Goal: Task Accomplishment & Management: Manage account settings

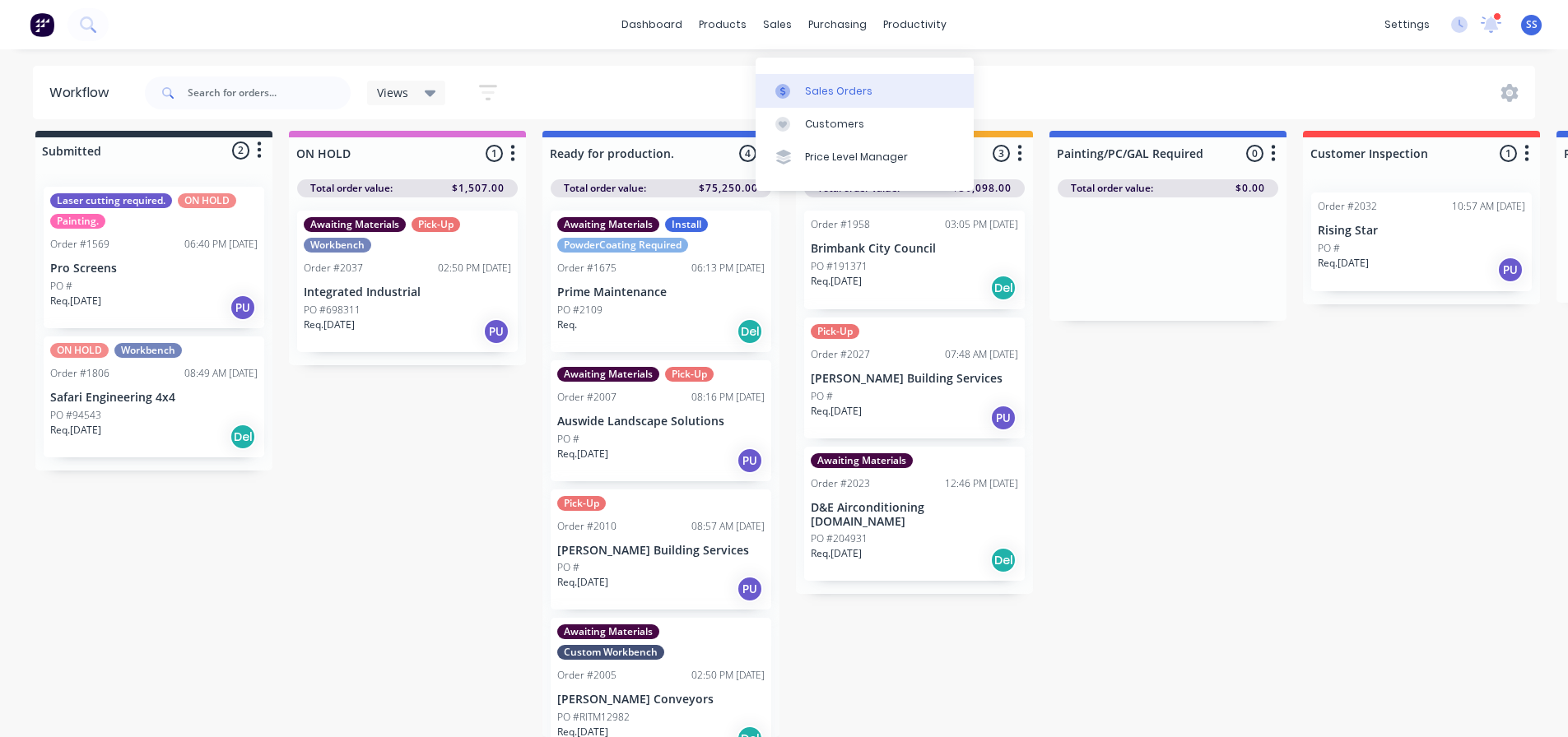
click at [793, 84] on div at bounding box center [787, 91] width 25 height 14
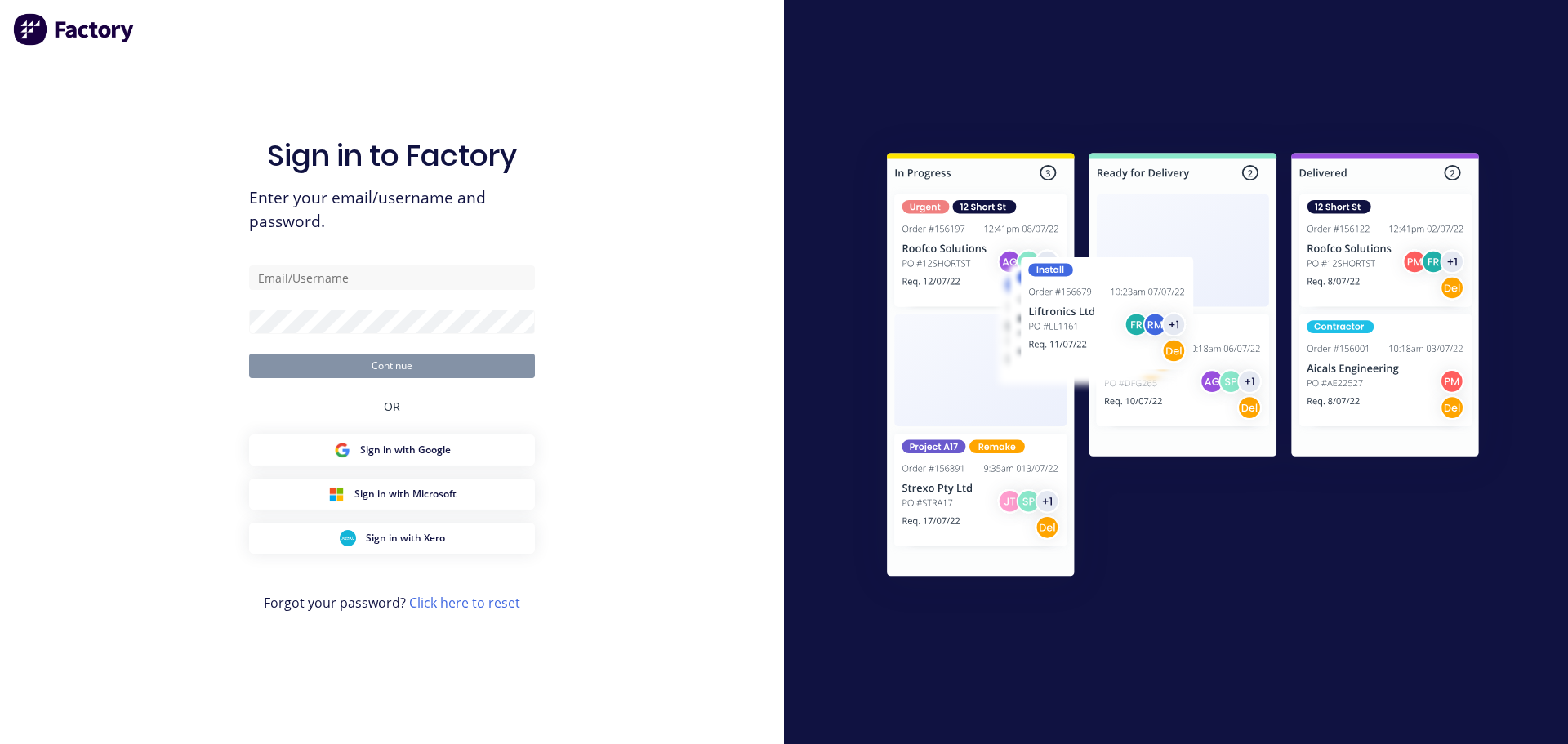
click at [290, 87] on div "Sign in to Factory Enter your email/username and password. Continue OR Sign in …" at bounding box center [392, 388] width 286 height 685
click at [352, 296] on form "Continue" at bounding box center [392, 322] width 286 height 113
click at [356, 282] on input "text" at bounding box center [392, 277] width 286 height 24
type input "[EMAIL_ADDRESS][DOMAIN_NAME]"
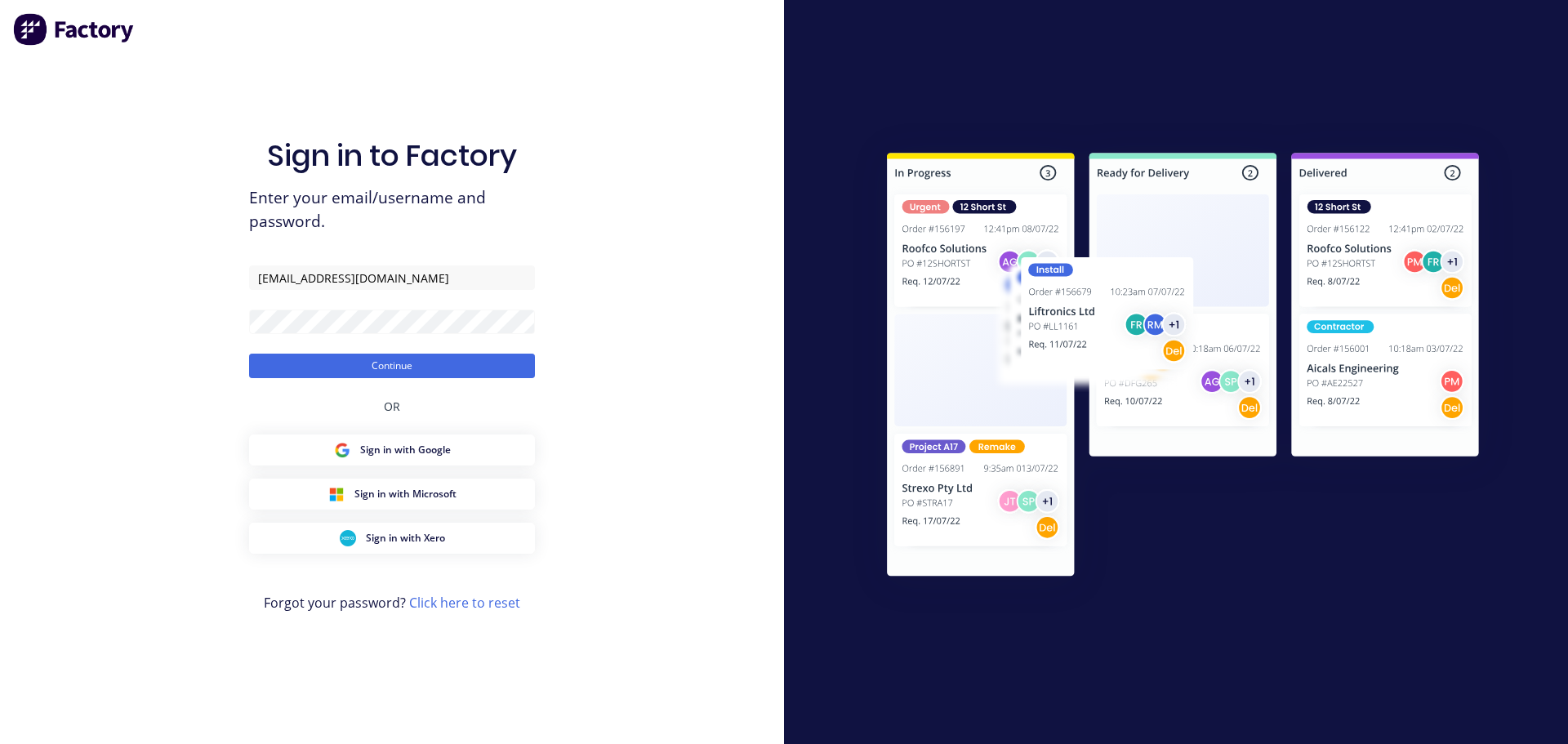
click at [273, 352] on form "[EMAIL_ADDRESS][DOMAIN_NAME] Continue" at bounding box center [392, 322] width 286 height 113
click at [282, 361] on button "Continue" at bounding box center [392, 365] width 286 height 24
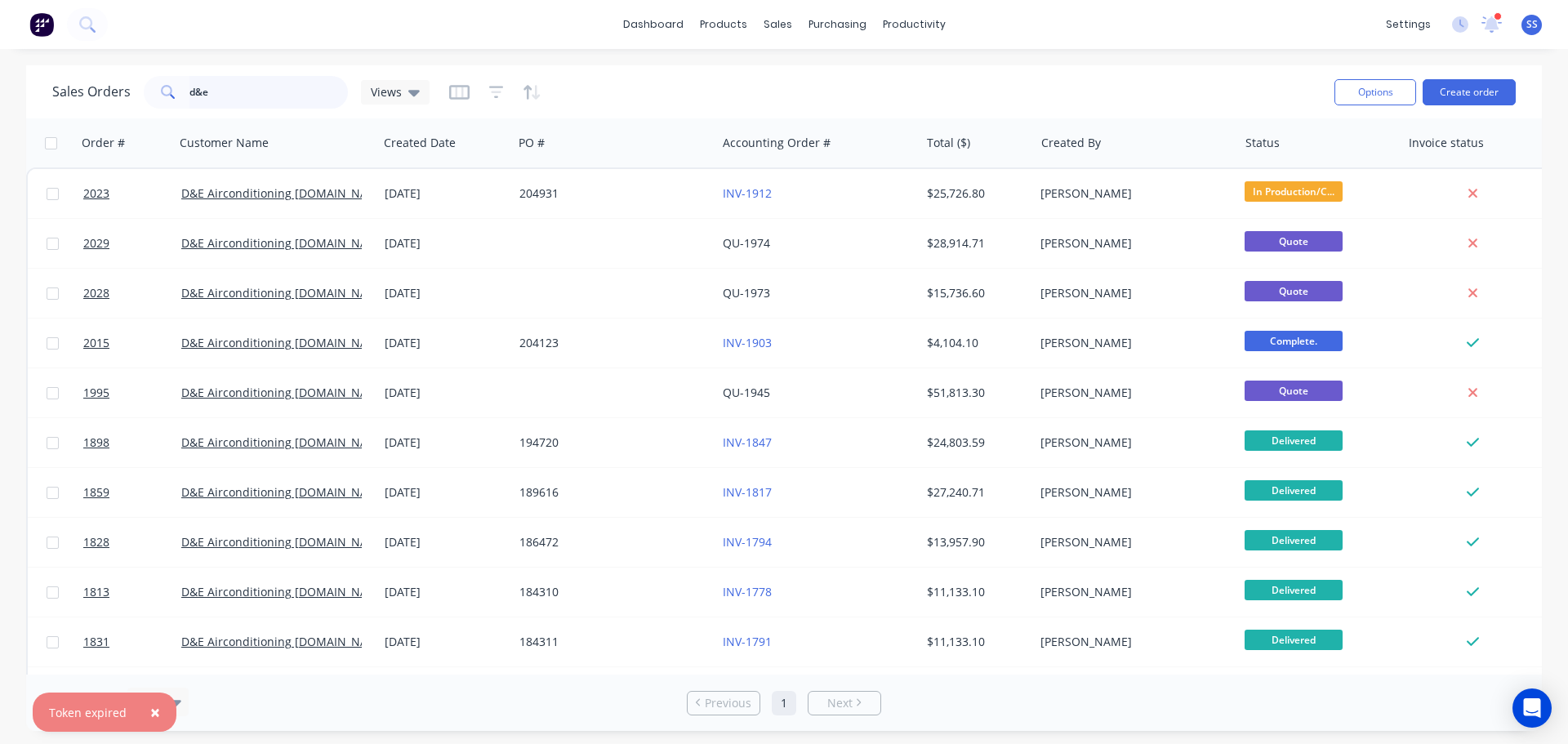
click at [217, 97] on input "d&e" at bounding box center [268, 92] width 159 height 33
type input "spotless"
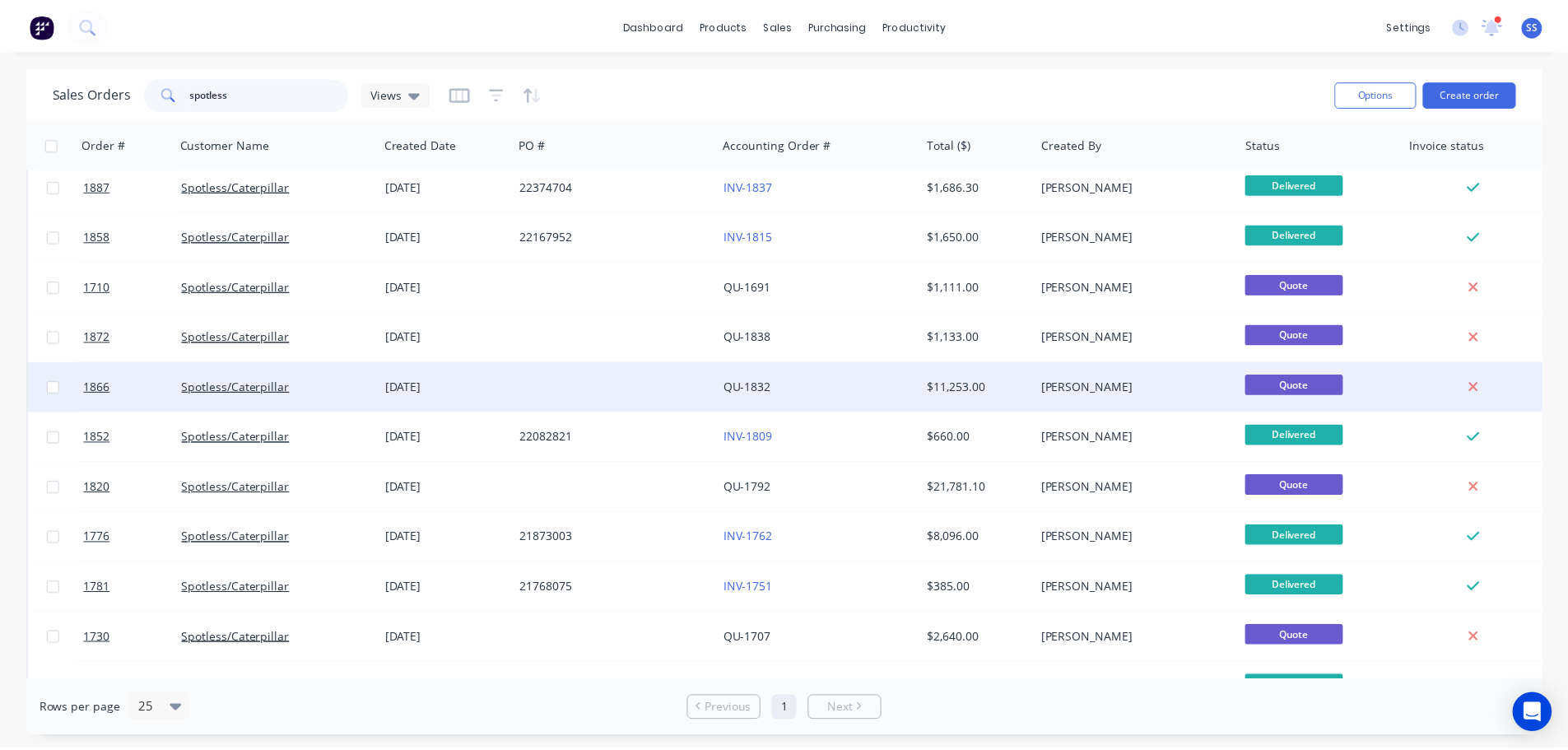
scroll to position [164, 0]
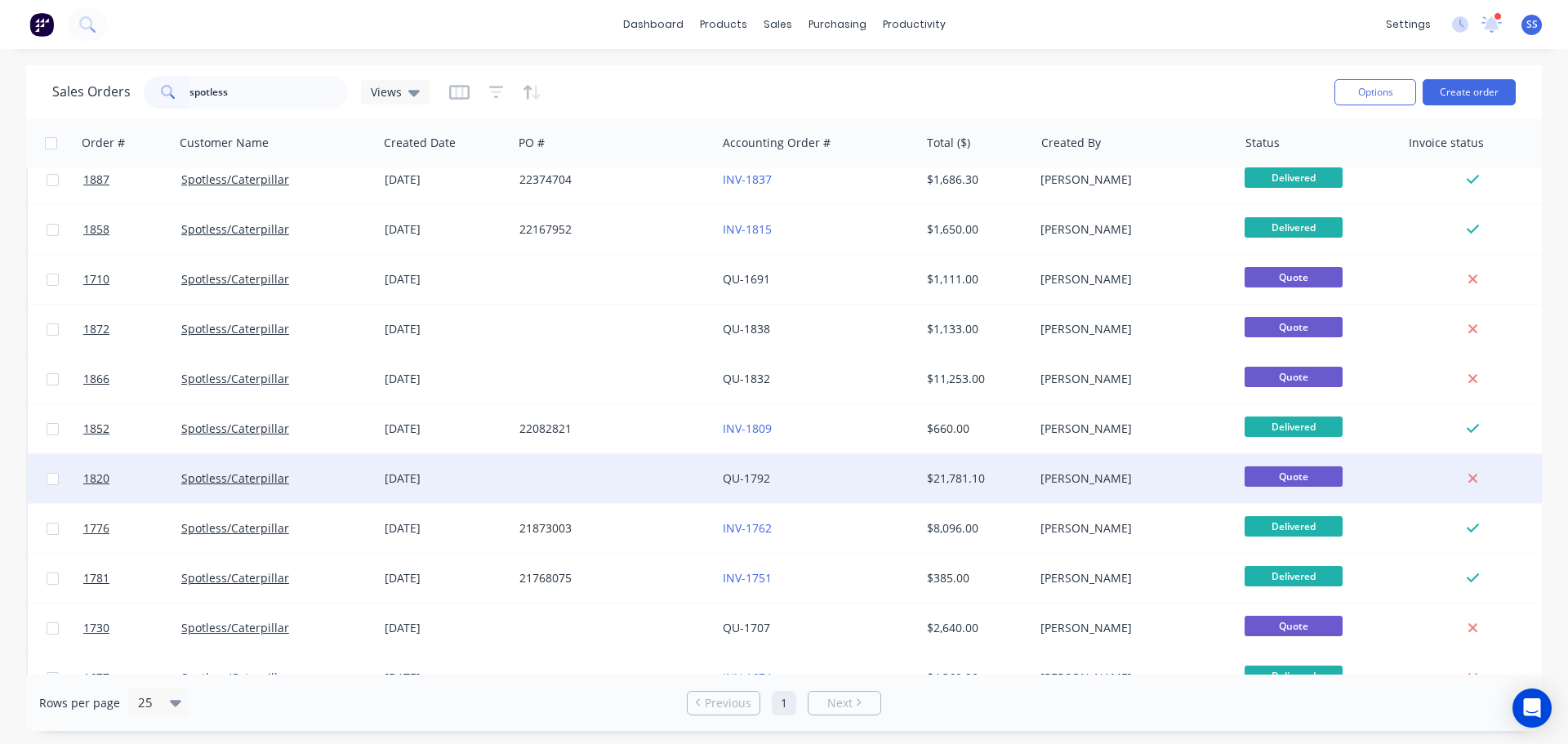
click at [652, 468] on div at bounding box center [615, 478] width 204 height 49
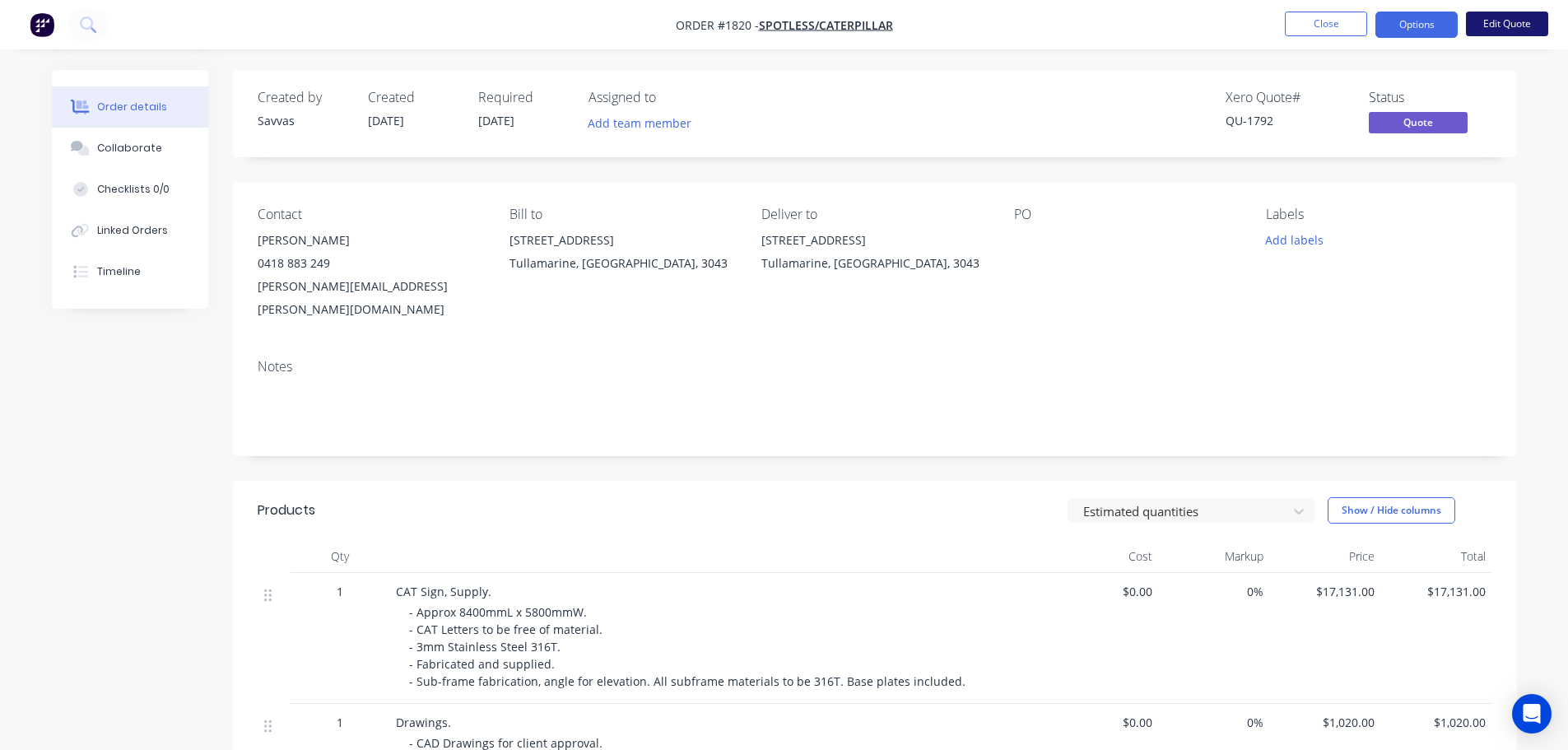
click at [1494, 24] on button "Edit Quote" at bounding box center [1506, 24] width 82 height 25
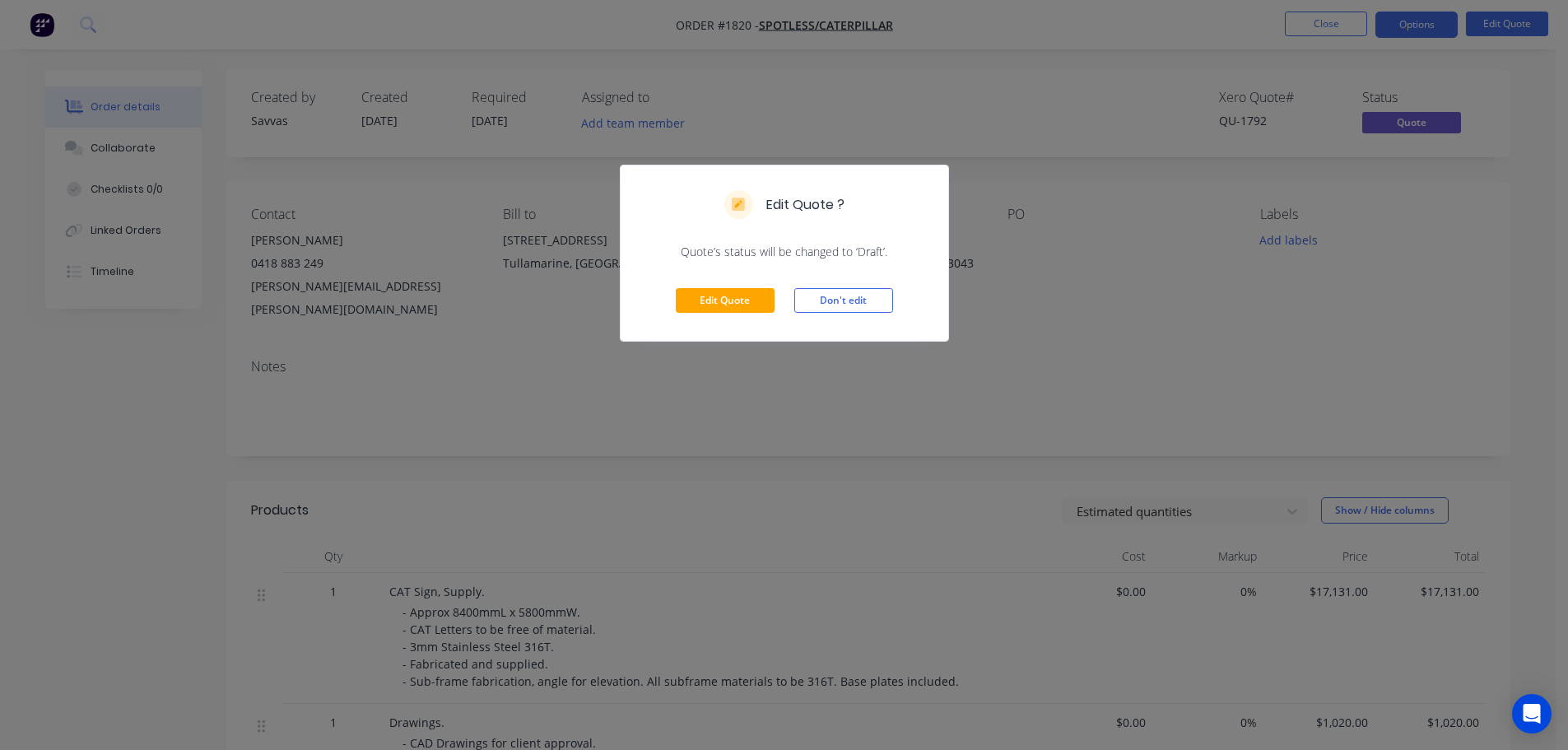
click at [737, 286] on div "Edit Quote Don't edit" at bounding box center [784, 300] width 327 height 81
click at [737, 301] on button "Edit Quote" at bounding box center [725, 300] width 99 height 25
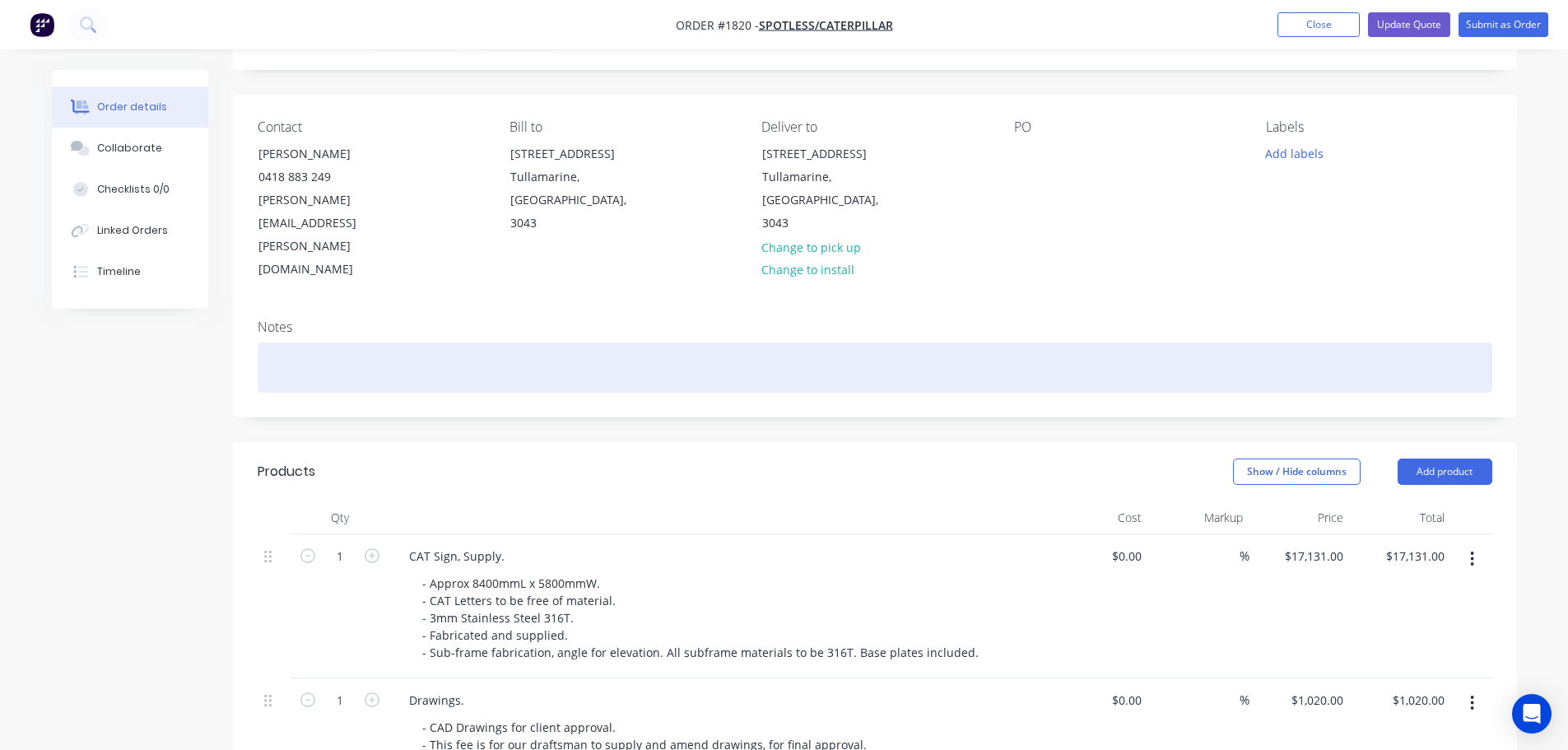
scroll to position [164, 0]
